Goal: Task Accomplishment & Management: Complete application form

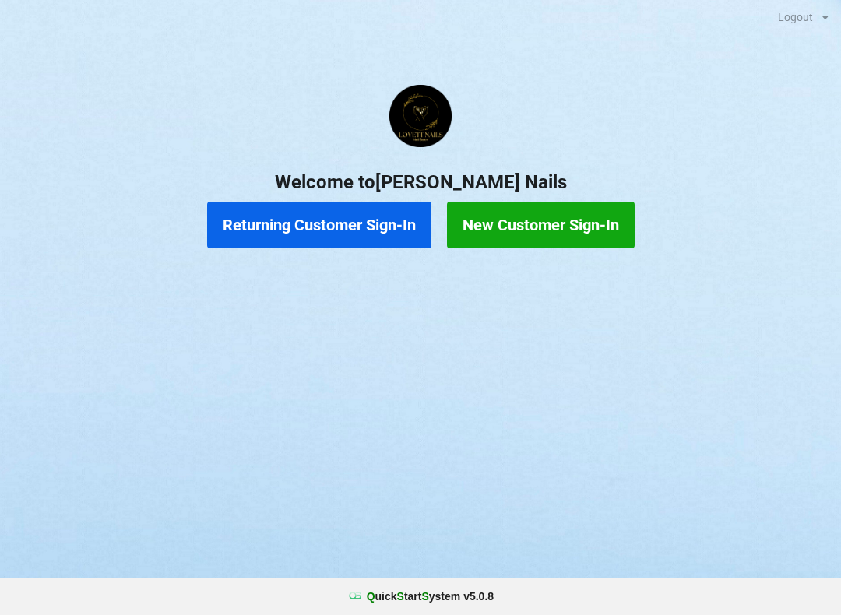
click at [340, 241] on button "Returning Customer Sign-In" at bounding box center [319, 225] width 224 height 47
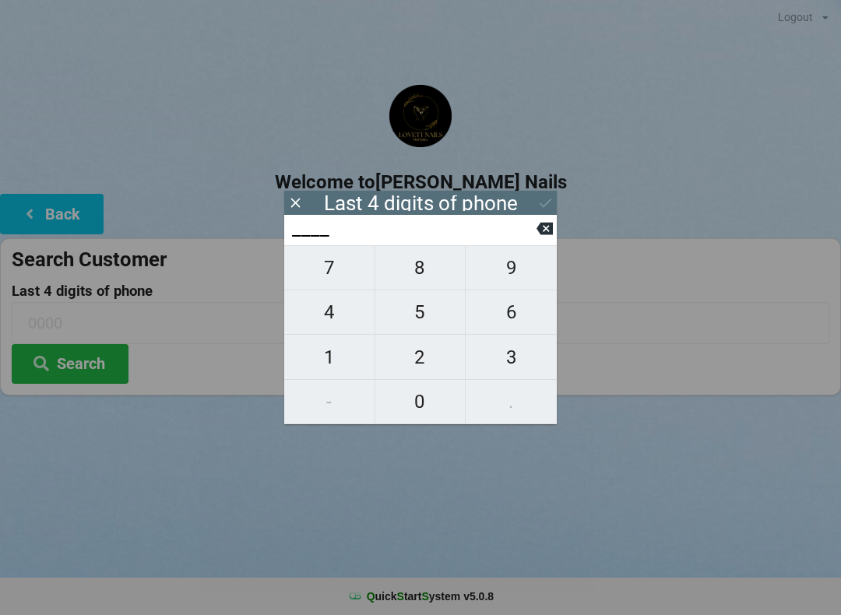
click at [416, 316] on span "5" at bounding box center [420, 312] width 90 height 33
type input "5___"
click at [326, 273] on span "7" at bounding box center [329, 268] width 90 height 33
type input "57__"
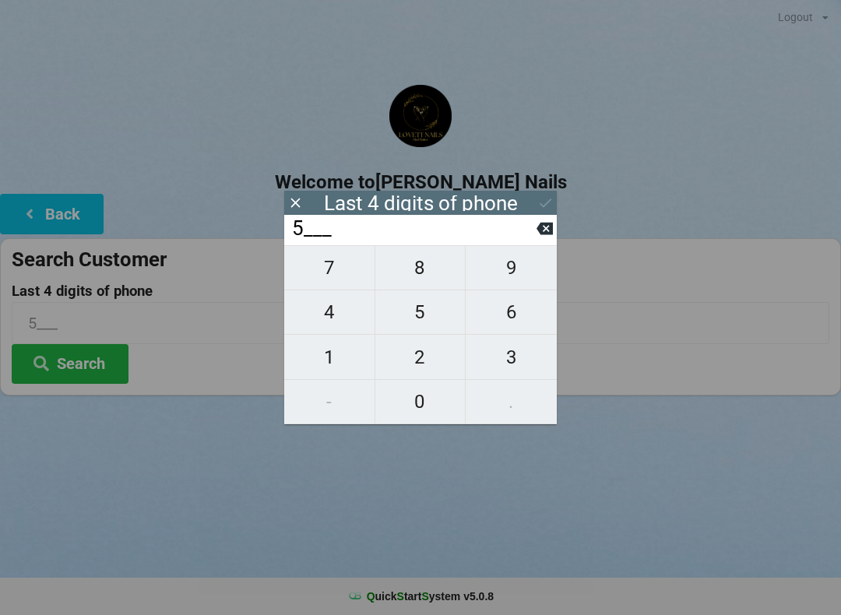
type input "57__"
click at [506, 273] on span "9" at bounding box center [511, 268] width 91 height 33
type input "579_"
click at [410, 281] on span "8" at bounding box center [420, 268] width 90 height 33
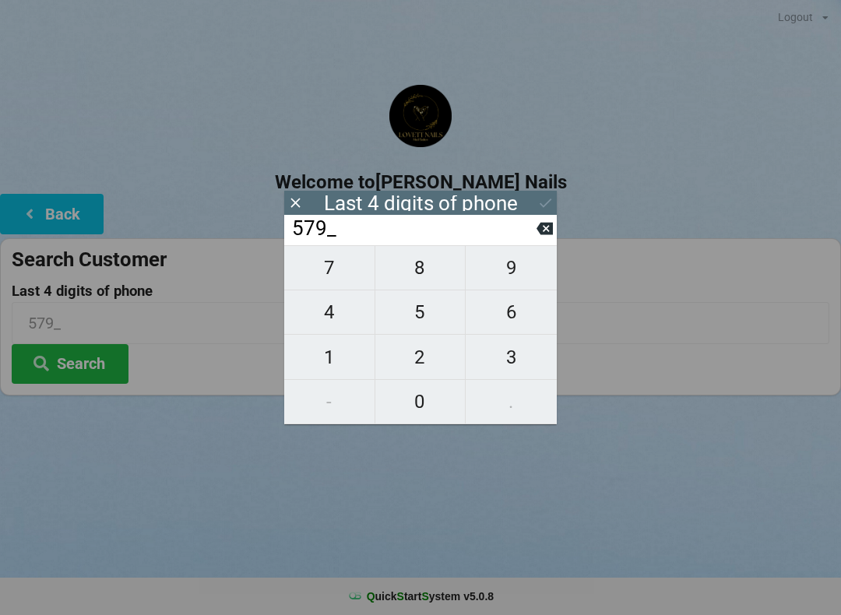
type input "5798"
click at [543, 205] on icon at bounding box center [545, 203] width 16 height 16
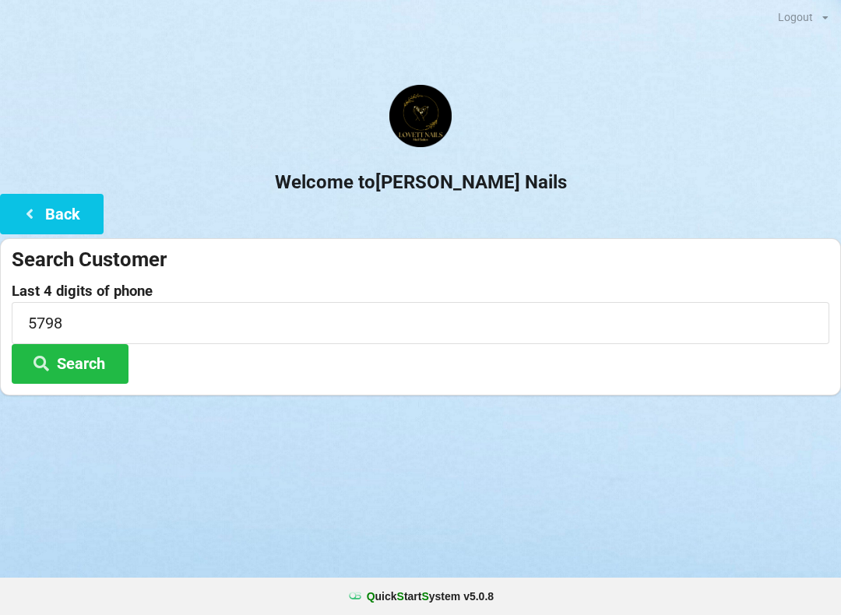
click at [87, 347] on button "Search" at bounding box center [70, 364] width 117 height 40
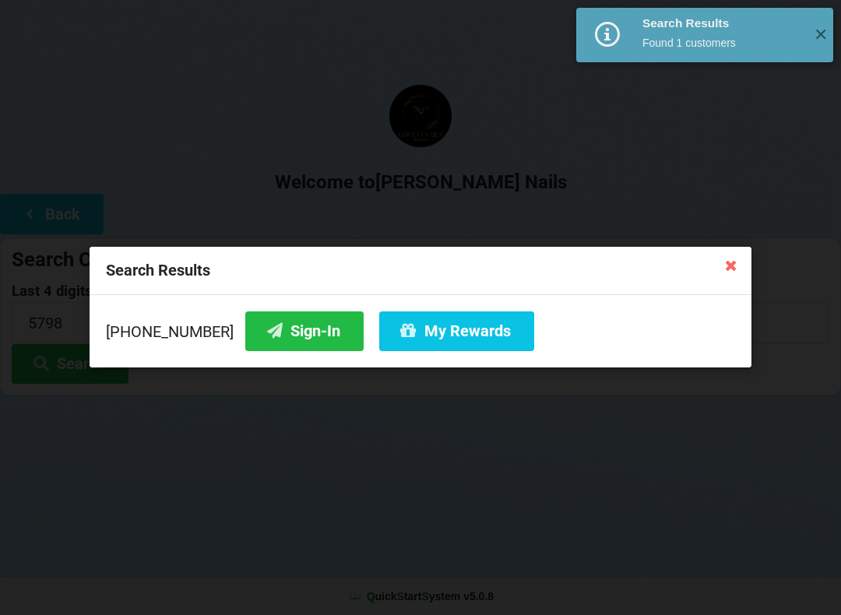
click at [418, 341] on button "My Rewards" at bounding box center [456, 332] width 155 height 40
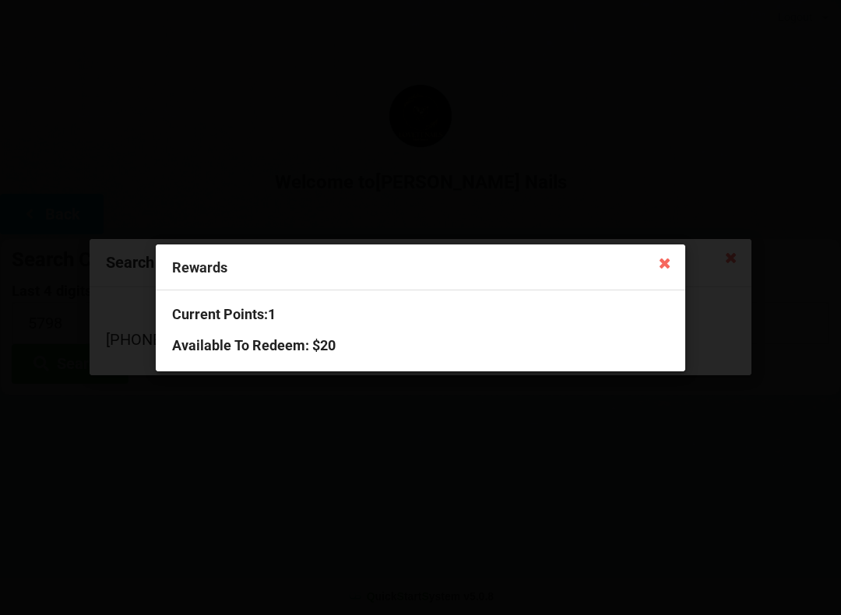
click at [572, 210] on div "Rewards Current Points: 1 Available To Redeem : $20" at bounding box center [420, 307] width 841 height 615
click at [664, 270] on icon at bounding box center [665, 262] width 25 height 25
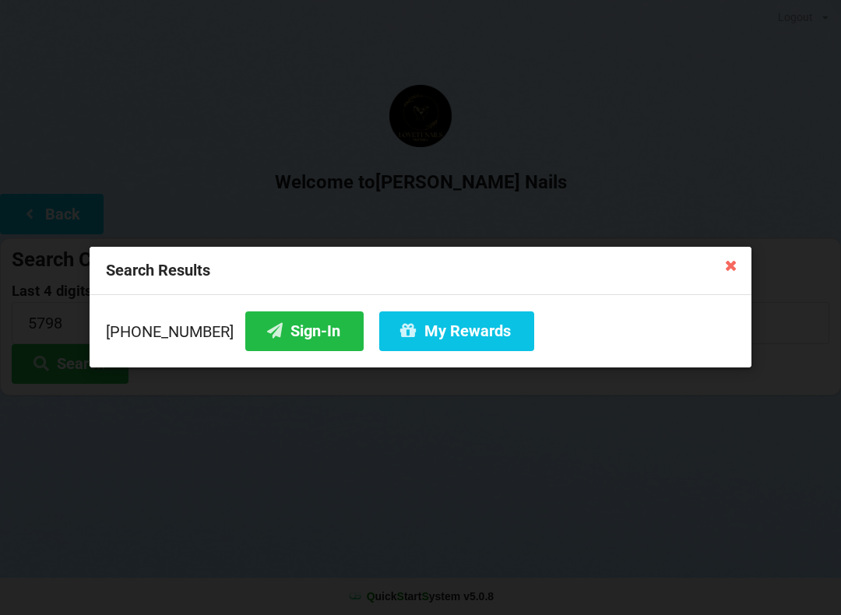
click at [734, 270] on icon at bounding box center [731, 264] width 25 height 25
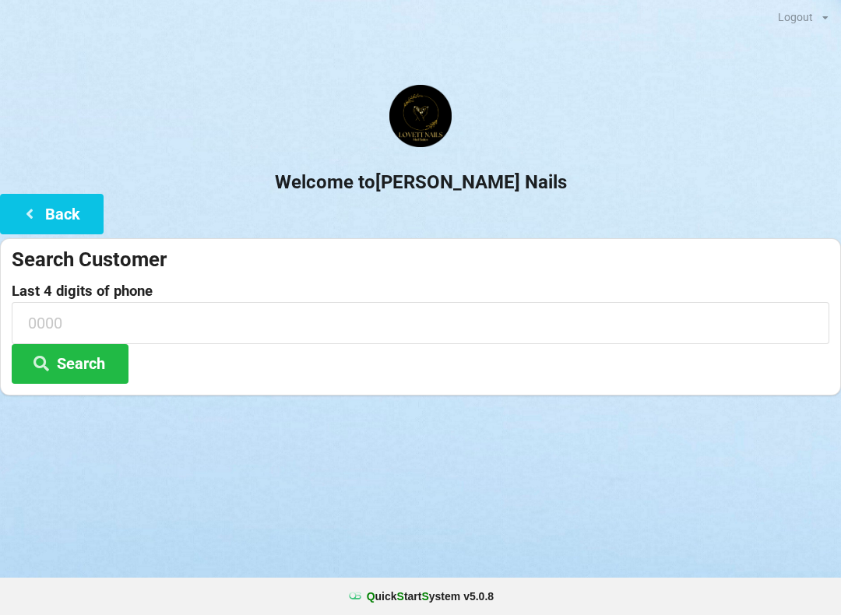
click at [182, 178] on h2 "Welcome to [PERSON_NAME] Nails" at bounding box center [420, 183] width 841 height 24
click at [37, 206] on icon at bounding box center [29, 212] width 19 height 13
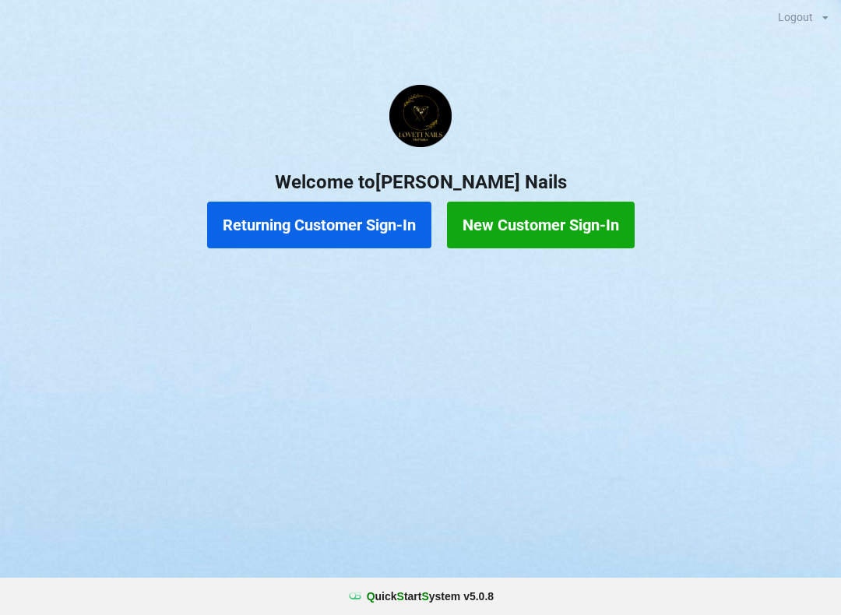
click at [750, 151] on center "Welcome to [PERSON_NAME] Nails" at bounding box center [420, 139] width 841 height 109
click at [297, 234] on button "Returning Customer Sign-In" at bounding box center [319, 225] width 224 height 47
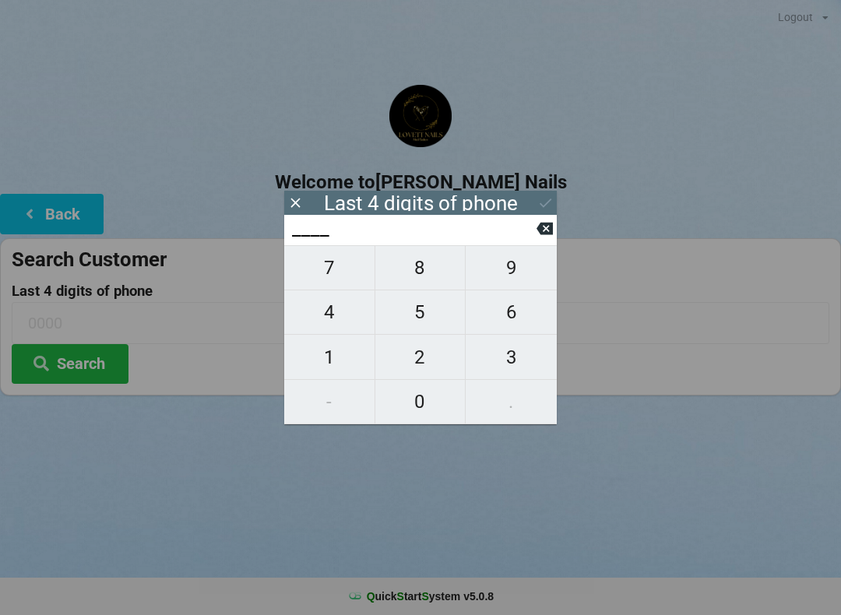
click at [425, 278] on span "8" at bounding box center [420, 268] width 90 height 33
type input "8___"
click at [505, 352] on span "3" at bounding box center [511, 357] width 91 height 33
type input "83__"
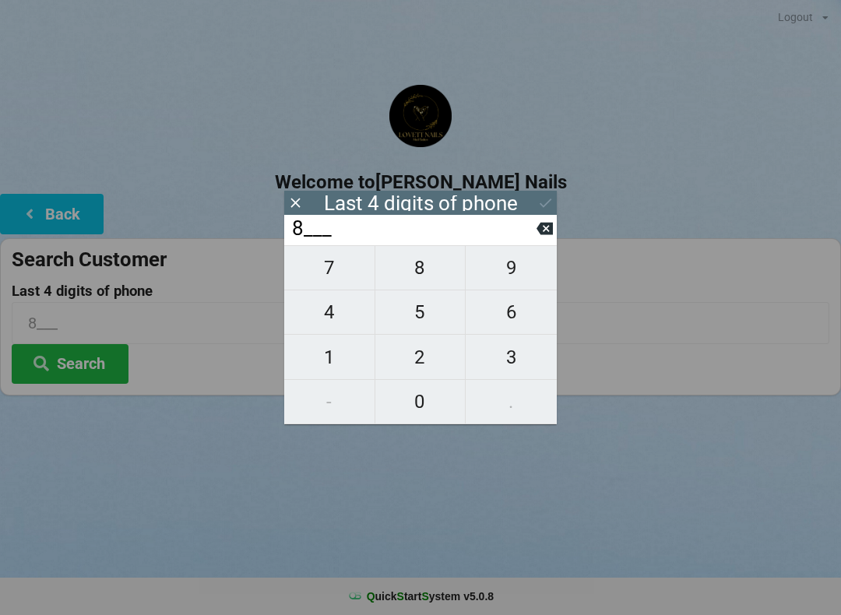
type input "83__"
click at [413, 362] on span "2" at bounding box center [420, 357] width 90 height 33
type input "832_"
click at [422, 316] on span "5" at bounding box center [420, 312] width 90 height 33
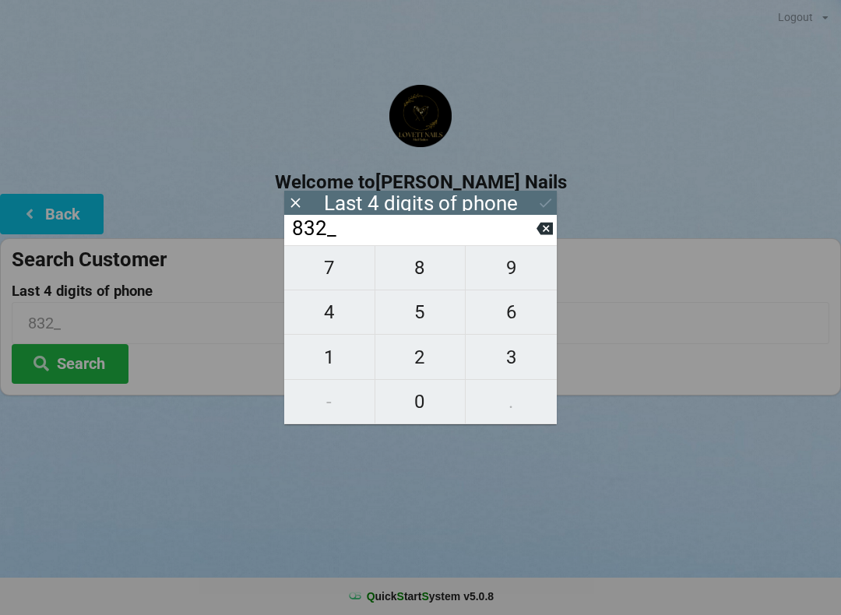
type input "8325"
click at [537, 227] on icon at bounding box center [545, 228] width 16 height 16
click at [533, 232] on input "832_" at bounding box center [414, 229] width 246 height 25
click at [534, 234] on input "832_" at bounding box center [414, 229] width 246 height 25
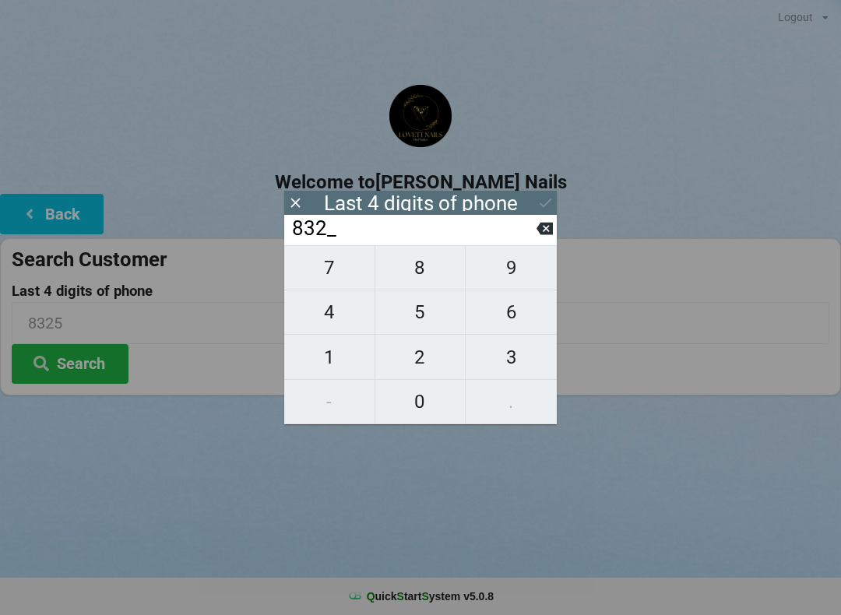
click at [536, 233] on input "832_" at bounding box center [414, 229] width 246 height 25
click at [534, 238] on input "832_" at bounding box center [414, 229] width 246 height 25
click at [535, 228] on input "832_" at bounding box center [414, 229] width 246 height 25
click at [531, 234] on input "832_" at bounding box center [414, 229] width 246 height 25
click at [530, 234] on input "832_" at bounding box center [414, 229] width 246 height 25
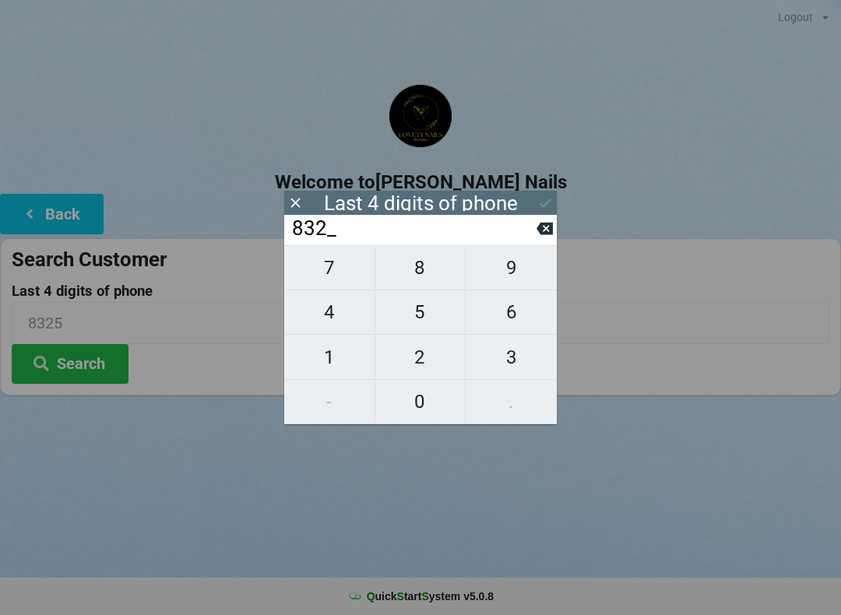
click at [528, 234] on input "832_" at bounding box center [414, 229] width 246 height 25
click at [530, 227] on input "832_" at bounding box center [414, 229] width 246 height 25
click at [526, 227] on input "832_" at bounding box center [414, 229] width 246 height 25
click at [349, 273] on span "7" at bounding box center [329, 268] width 90 height 33
type input "8327"
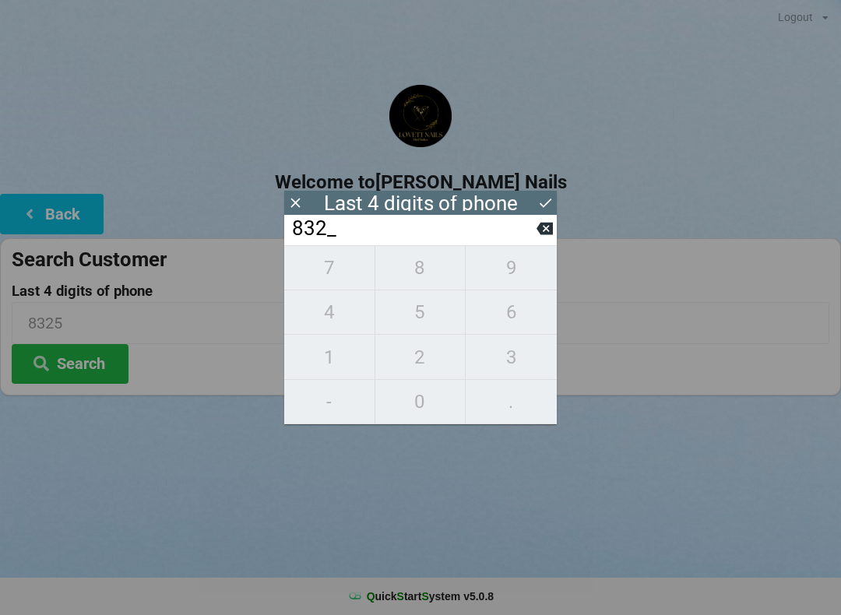
type input "8327"
click at [414, 322] on div "7 8 9 4 5 6 1 2 3 - 0 ." at bounding box center [420, 334] width 273 height 179
click at [529, 235] on input "8327" at bounding box center [414, 229] width 246 height 25
click at [541, 228] on icon at bounding box center [545, 229] width 16 height 12
type input "832_"
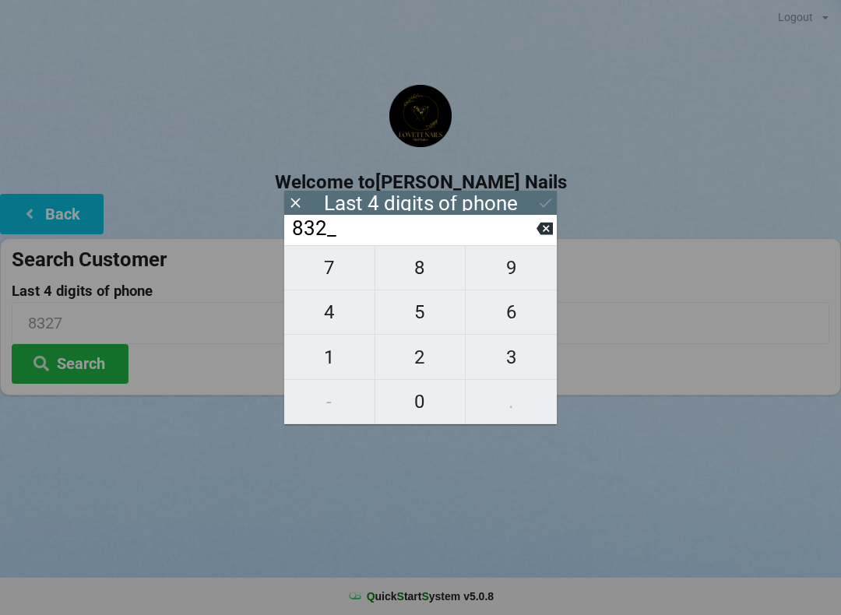
click at [292, 197] on icon at bounding box center [295, 203] width 16 height 16
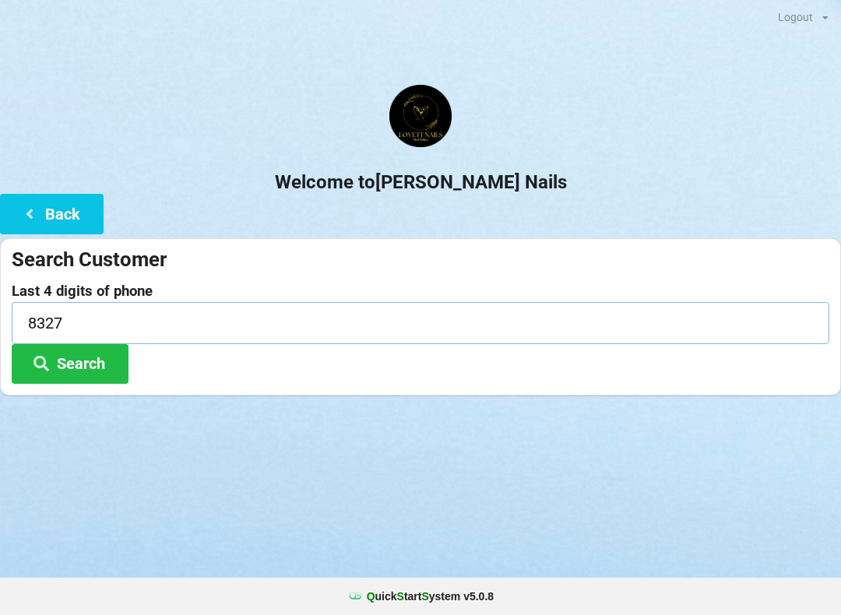
click at [185, 312] on input "8327" at bounding box center [421, 322] width 818 height 41
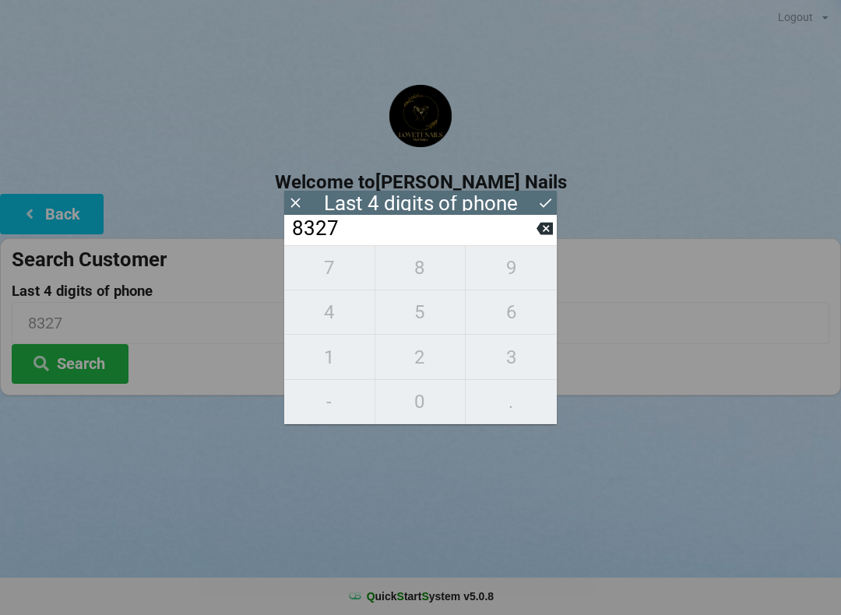
click at [533, 232] on input "8327" at bounding box center [414, 229] width 246 height 25
click at [536, 229] on input "8327" at bounding box center [414, 229] width 246 height 25
click at [534, 232] on input "8327" at bounding box center [414, 229] width 246 height 25
click at [533, 235] on input "8327" at bounding box center [414, 229] width 246 height 25
click at [534, 232] on input "8327" at bounding box center [414, 229] width 246 height 25
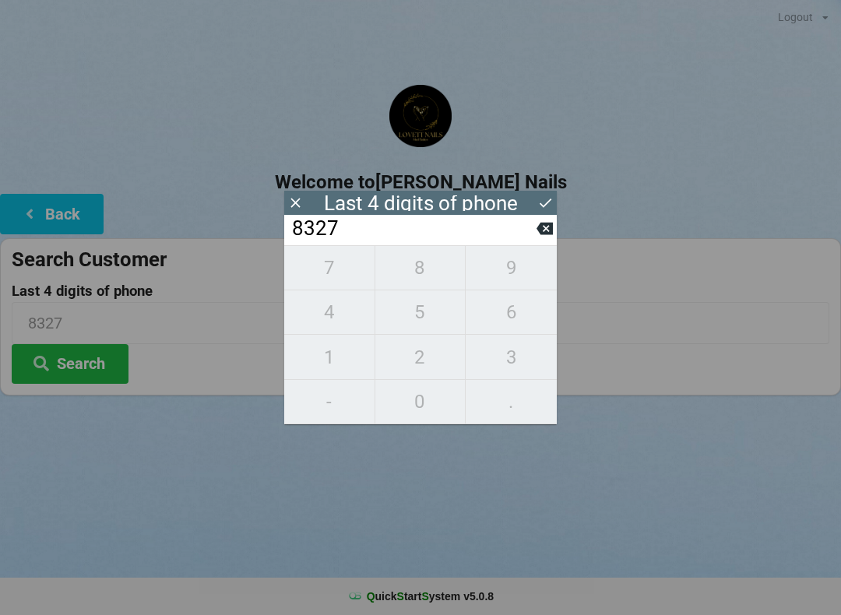
click at [531, 238] on input "8327" at bounding box center [414, 229] width 246 height 25
click at [537, 230] on icon at bounding box center [545, 228] width 16 height 16
type input "832_"
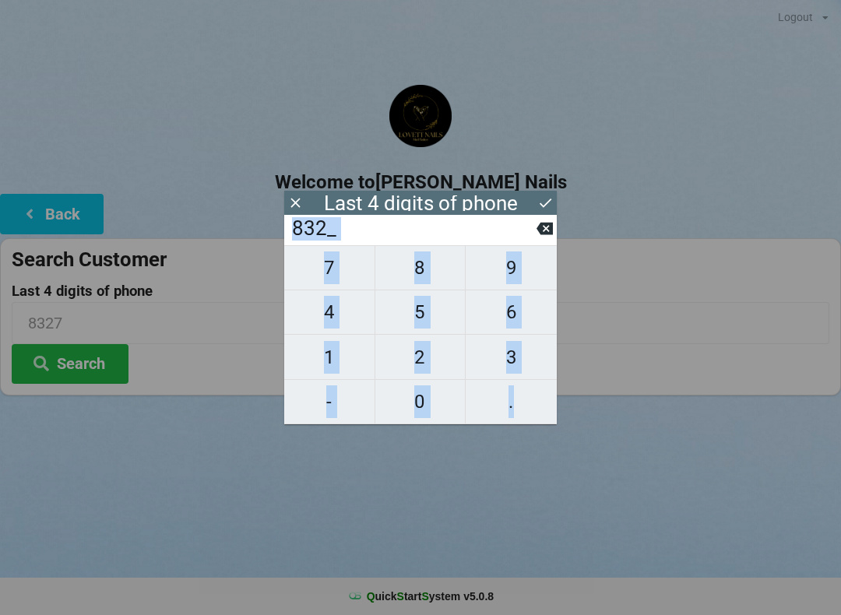
click at [529, 231] on input "832_" at bounding box center [414, 229] width 246 height 25
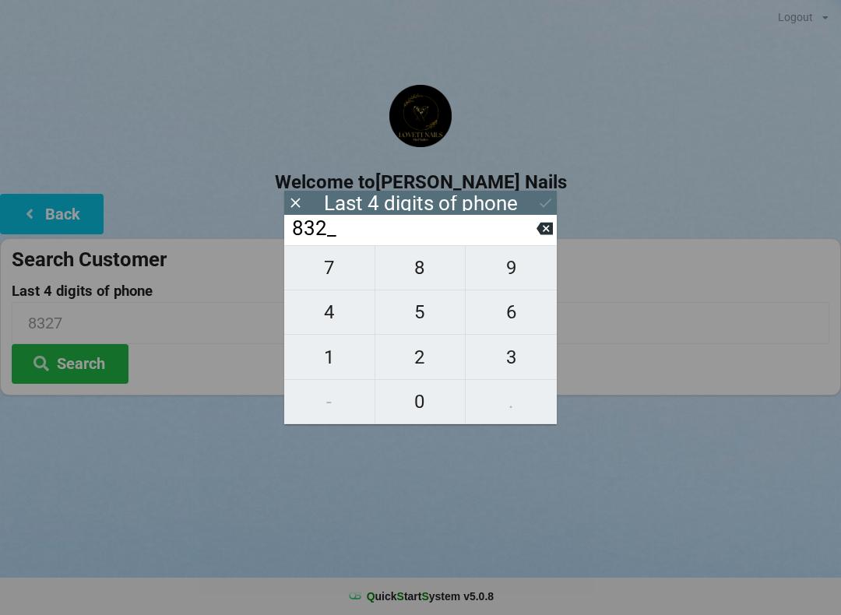
click at [534, 224] on input "832_" at bounding box center [414, 229] width 246 height 25
click at [527, 236] on input "832_" at bounding box center [414, 229] width 246 height 25
click at [24, 228] on button "Back" at bounding box center [52, 214] width 104 height 40
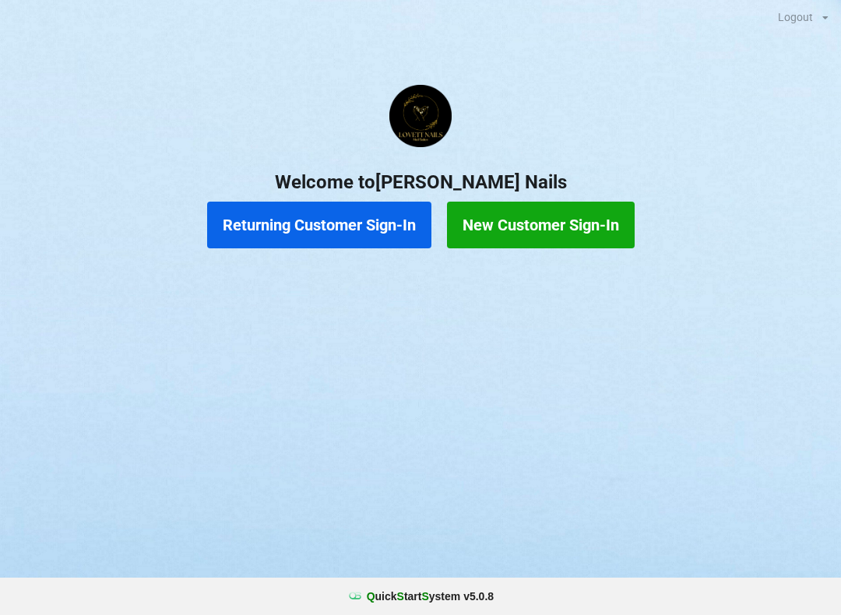
click at [294, 236] on button "Returning Customer Sign-In" at bounding box center [319, 225] width 224 height 47
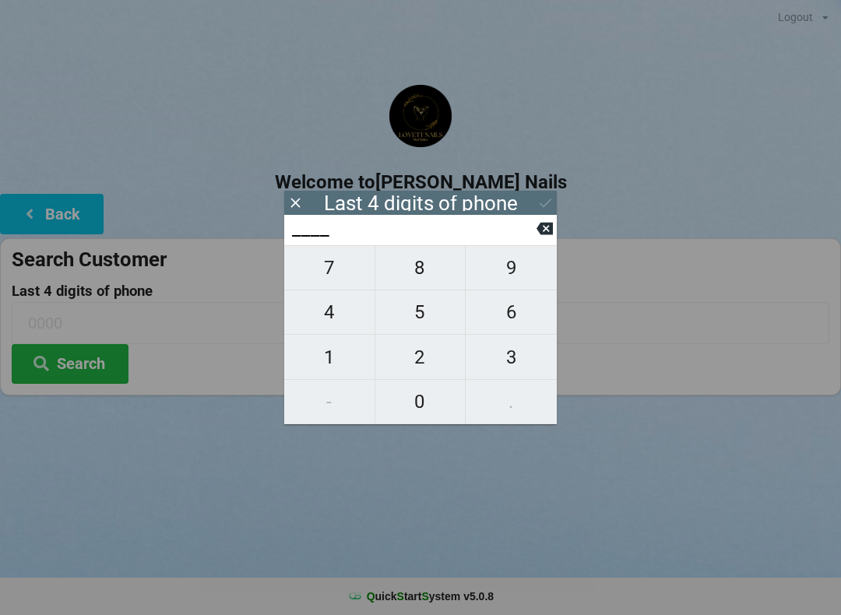
click at [333, 319] on span "4" at bounding box center [329, 312] width 90 height 33
type input "4___"
click at [427, 319] on span "5" at bounding box center [420, 312] width 90 height 33
type input "45__"
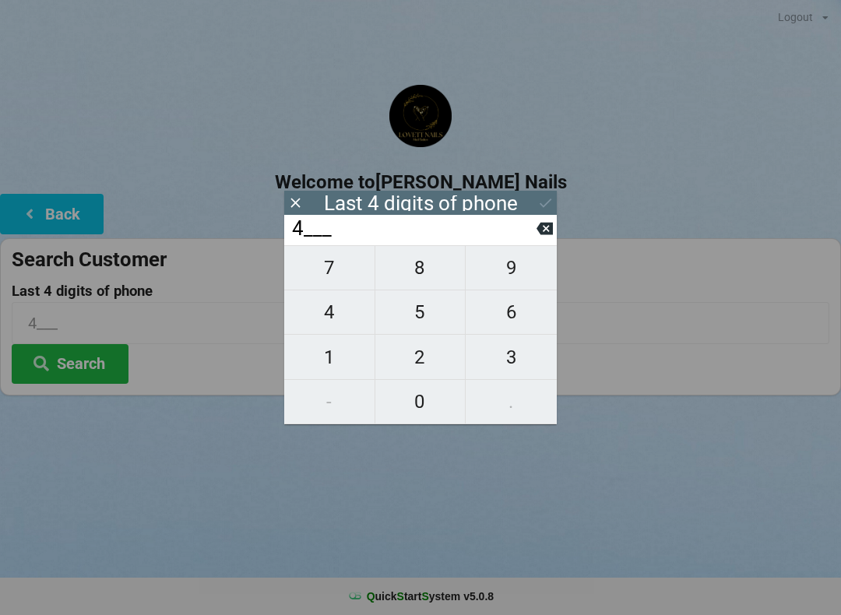
type input "45__"
click at [518, 359] on span "3" at bounding box center [511, 357] width 91 height 33
type input "453_"
click at [347, 271] on span "7" at bounding box center [329, 268] width 90 height 33
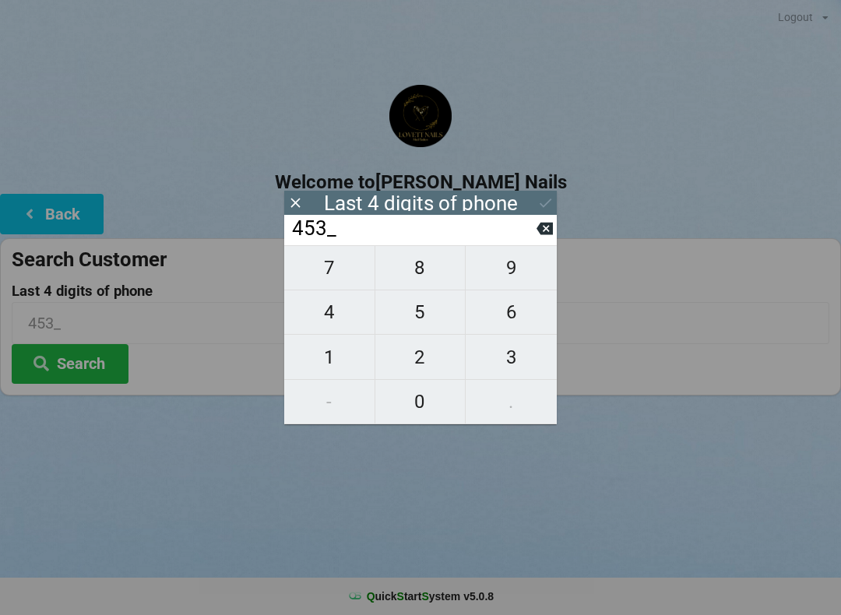
type input "4537"
click at [528, 203] on div "Last 4 digits of phone" at bounding box center [420, 203] width 273 height 24
click at [67, 362] on button "Search" at bounding box center [70, 364] width 117 height 40
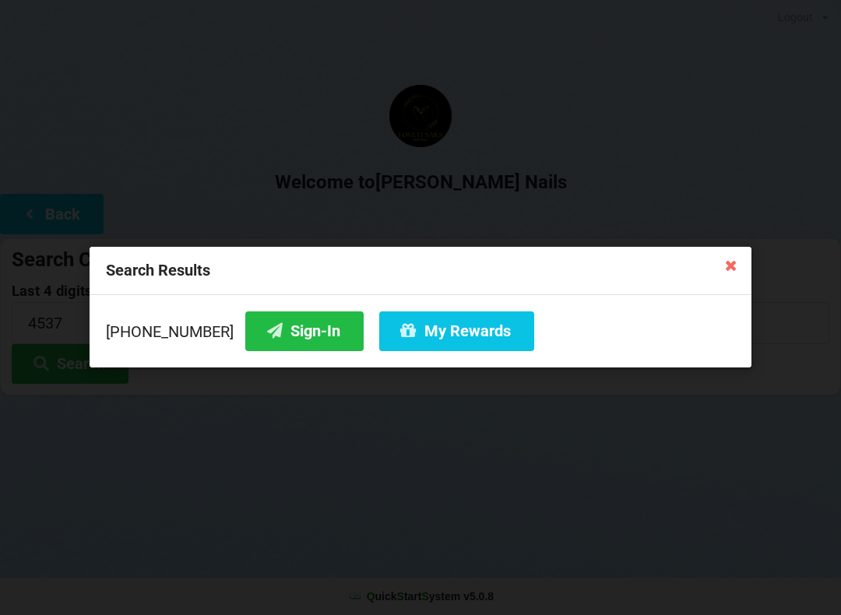
click at [280, 333] on button "Sign-In" at bounding box center [304, 332] width 118 height 40
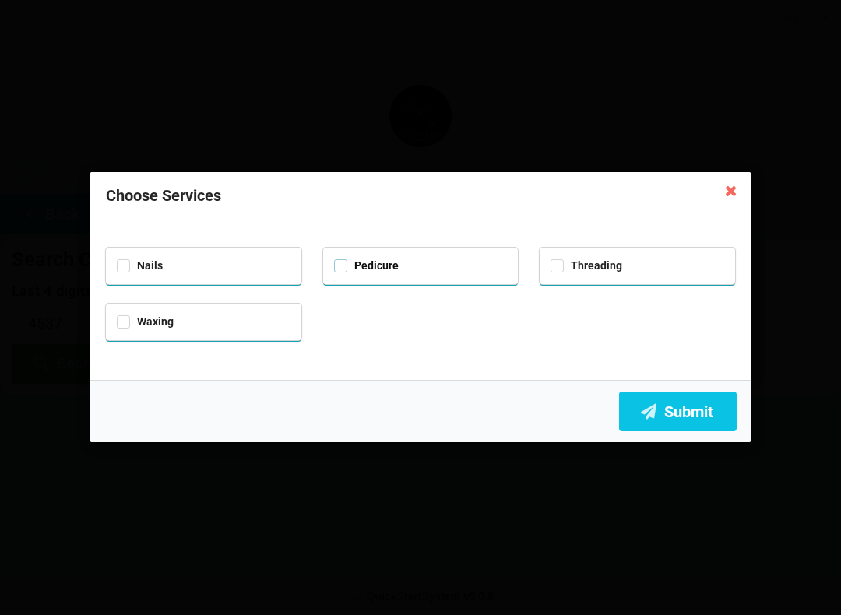
click at [337, 266] on label "Pedicure" at bounding box center [366, 265] width 65 height 13
checkbox input "true"
click at [683, 413] on button "Submit" at bounding box center [678, 412] width 118 height 40
